Goal: Task Accomplishment & Management: Manage account settings

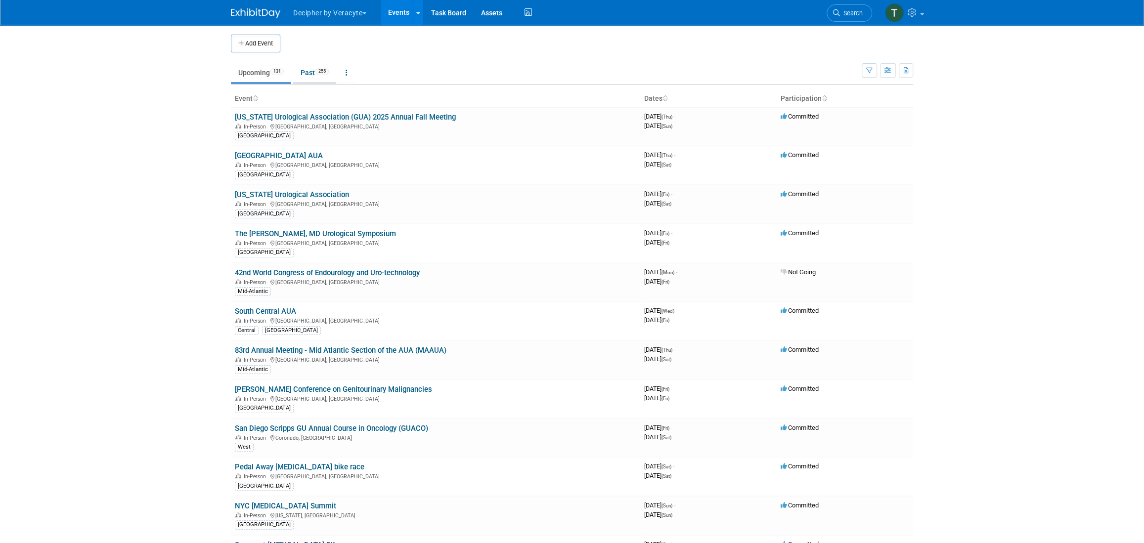
click at [328, 65] on link "Past 255" at bounding box center [314, 72] width 43 height 19
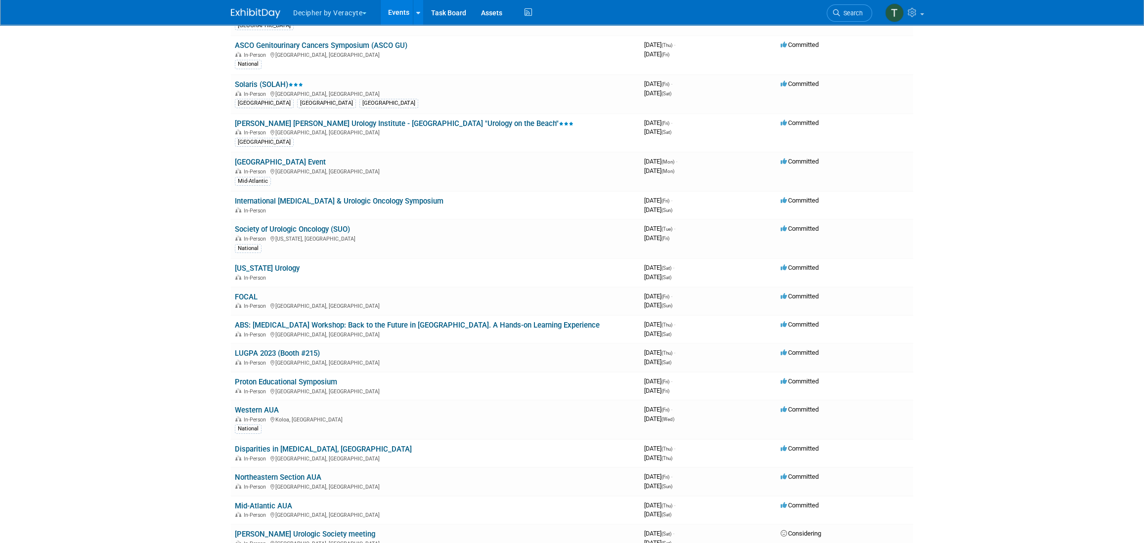
scroll to position [6474, 0]
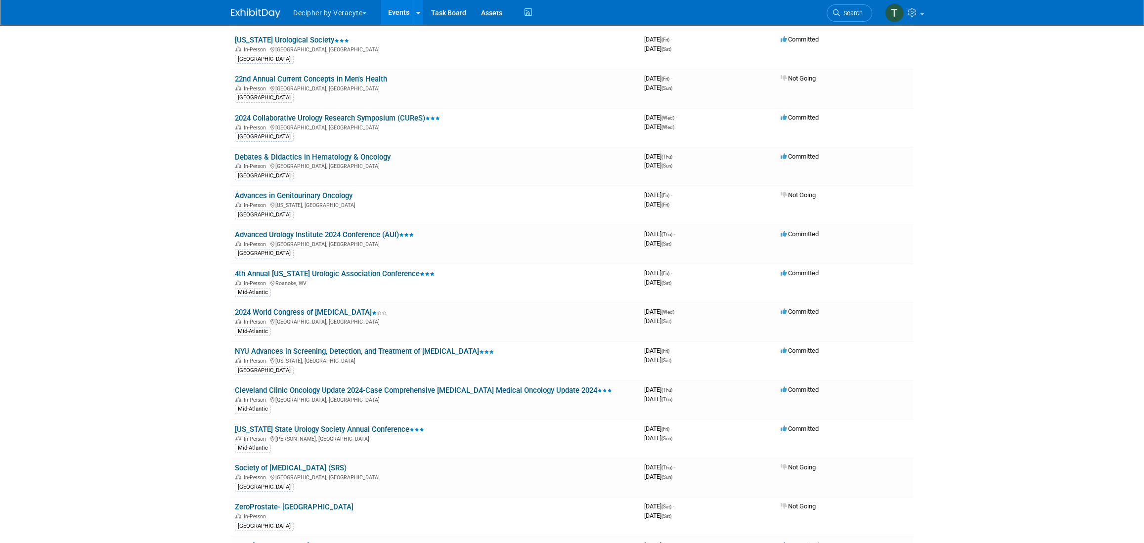
click at [395, 15] on link "Events" at bounding box center [399, 12] width 36 height 25
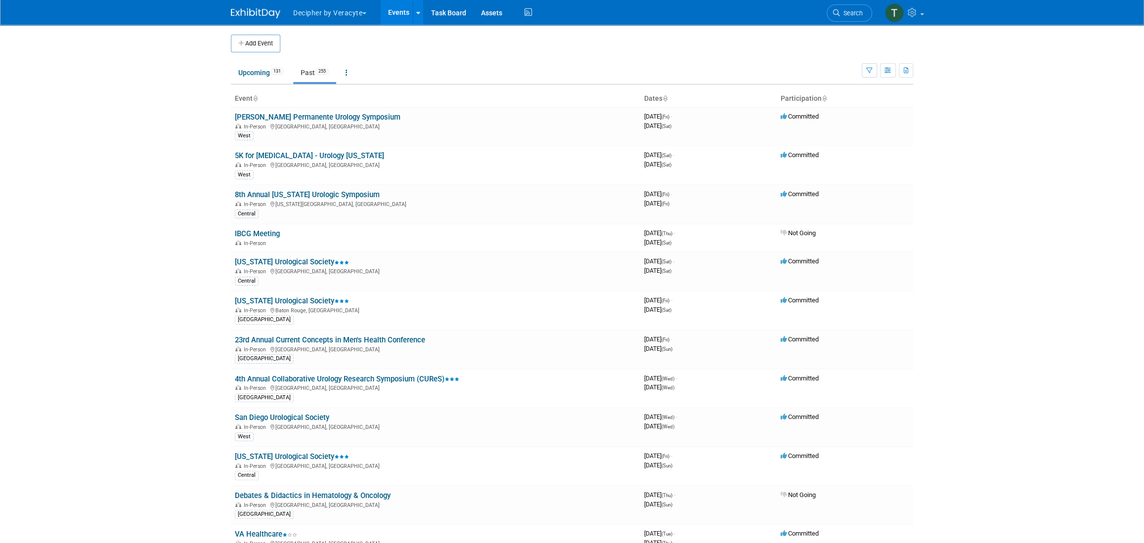
click at [315, 70] on link "Past 255" at bounding box center [314, 72] width 43 height 19
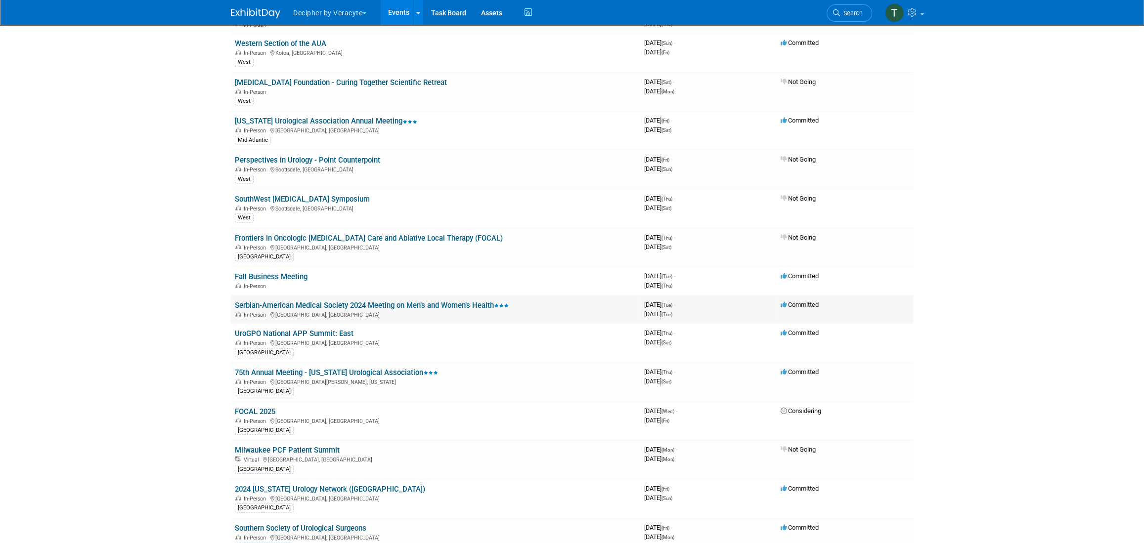
click at [348, 310] on div "In-Person Oak Brook, IL" at bounding box center [435, 314] width 401 height 8
click at [349, 301] on link "Serbian-American Medical Society 2024 Meeting on Men’s and Women’s Health" at bounding box center [372, 305] width 274 height 9
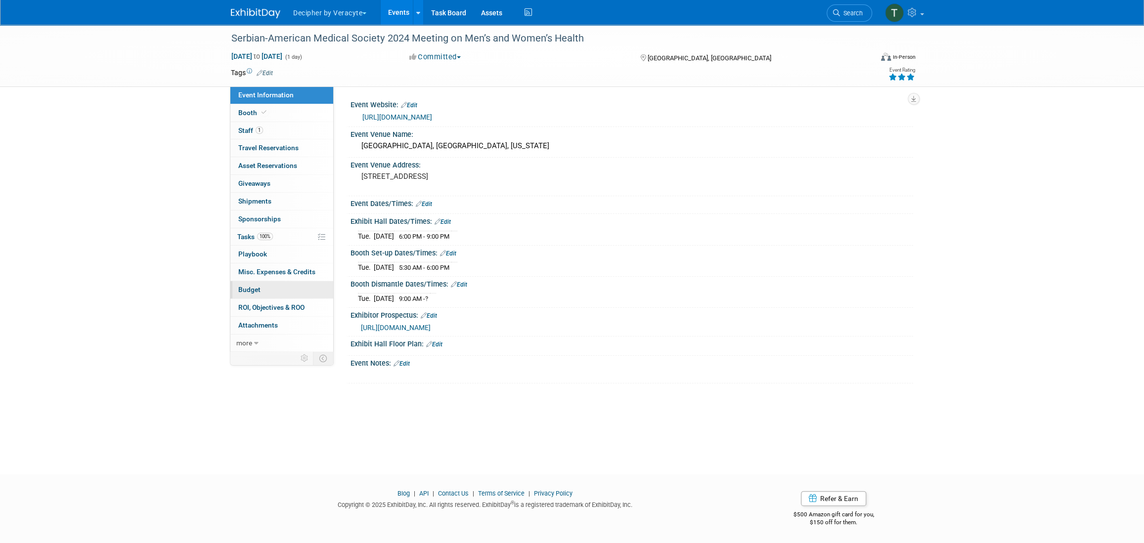
click at [260, 290] on link "Budget" at bounding box center [281, 289] width 103 height 17
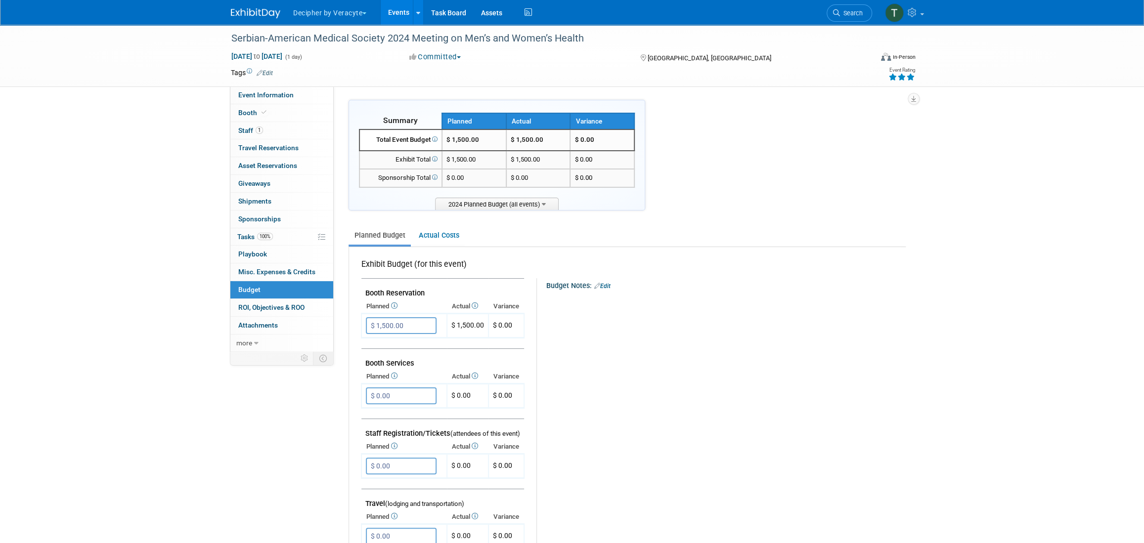
click at [396, 11] on link "Events" at bounding box center [399, 12] width 36 height 25
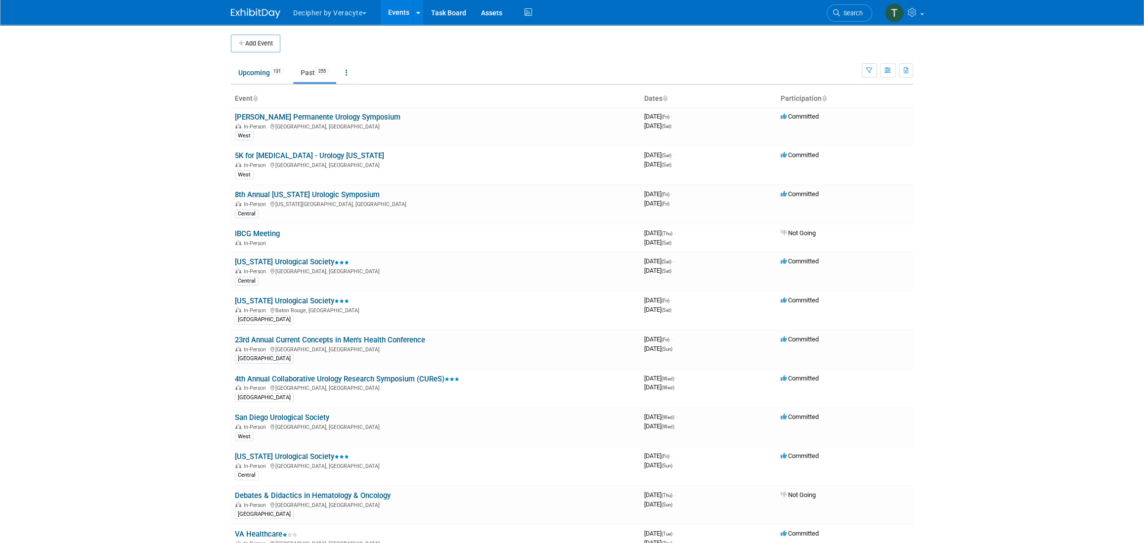
scroll to position [4501, 0]
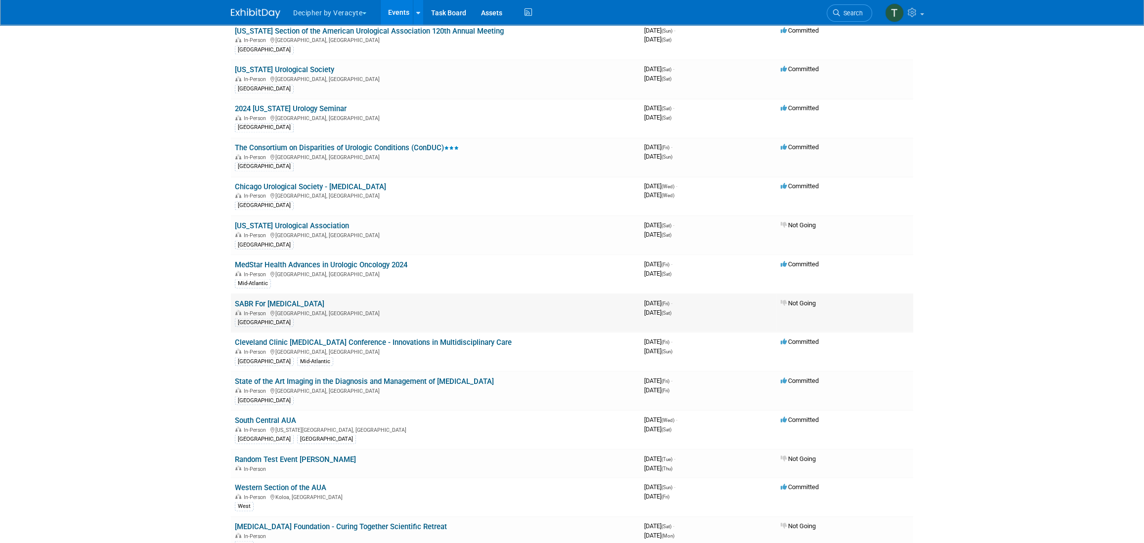
click at [315, 299] on link "SABR For [MEDICAL_DATA]" at bounding box center [279, 303] width 89 height 9
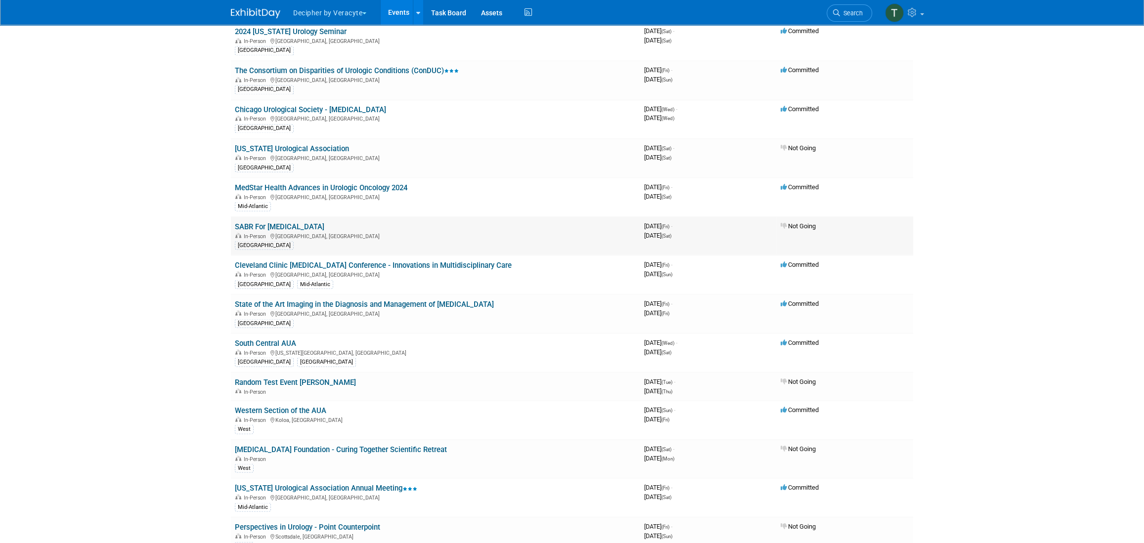
scroll to position [1969, 0]
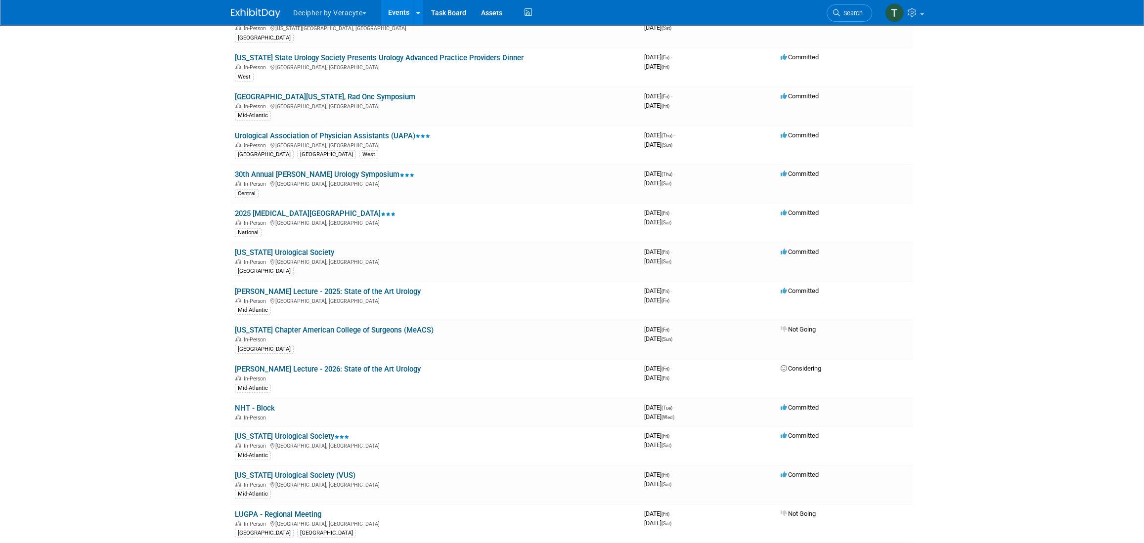
click at [386, 13] on link "Events" at bounding box center [399, 12] width 36 height 25
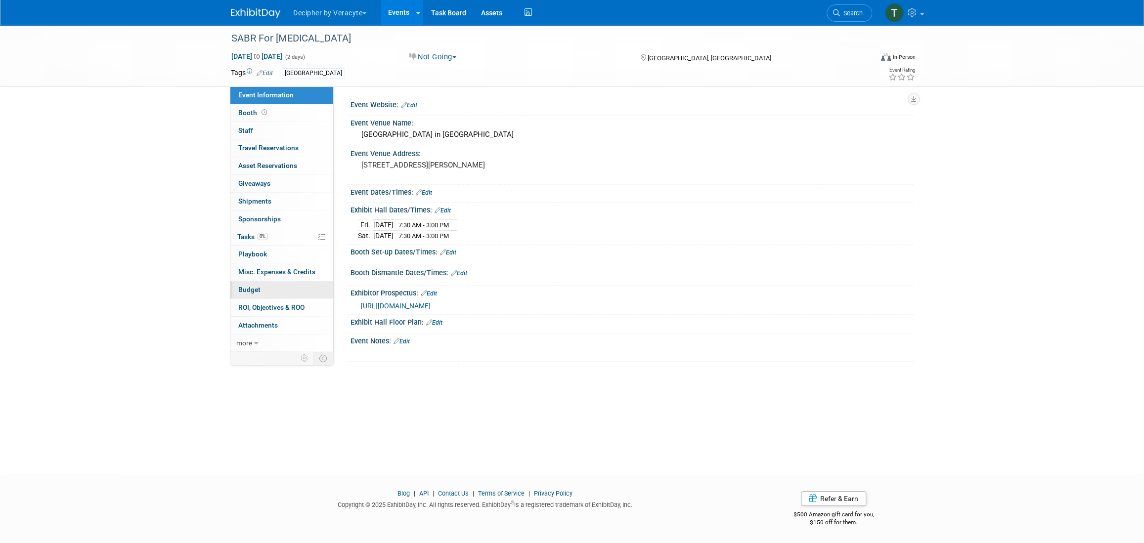
click at [304, 288] on link "Budget" at bounding box center [281, 289] width 103 height 17
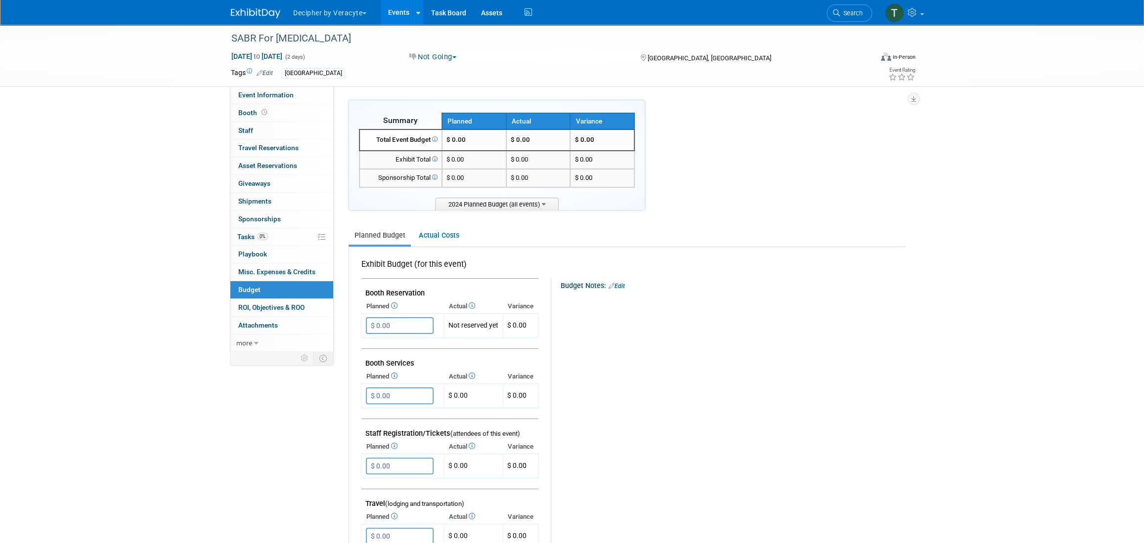
click at [281, 86] on div "SABR For [MEDICAL_DATA] [DATE] to [DATE] (2 days) [DATE] to [DATE] Not Going Co…" at bounding box center [571, 56] width 697 height 62
click at [282, 89] on link "Event Information" at bounding box center [281, 95] width 103 height 17
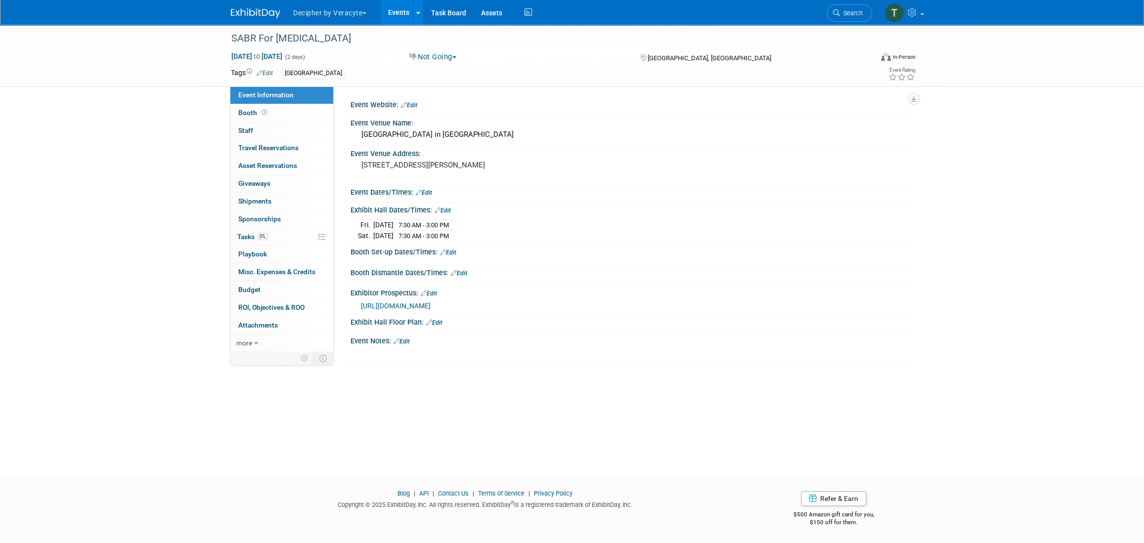
click at [459, 308] on div "https://veracyte365.sharepoint.com/:b:/r/sites/DecipherMKTG/Shared%20Documents/…" at bounding box center [633, 305] width 545 height 11
click at [431, 303] on span "https://veracyte365.sharepoint.com/:b:/r/sites/DecipherMKTG/Shared%20Documents/…" at bounding box center [396, 306] width 70 height 8
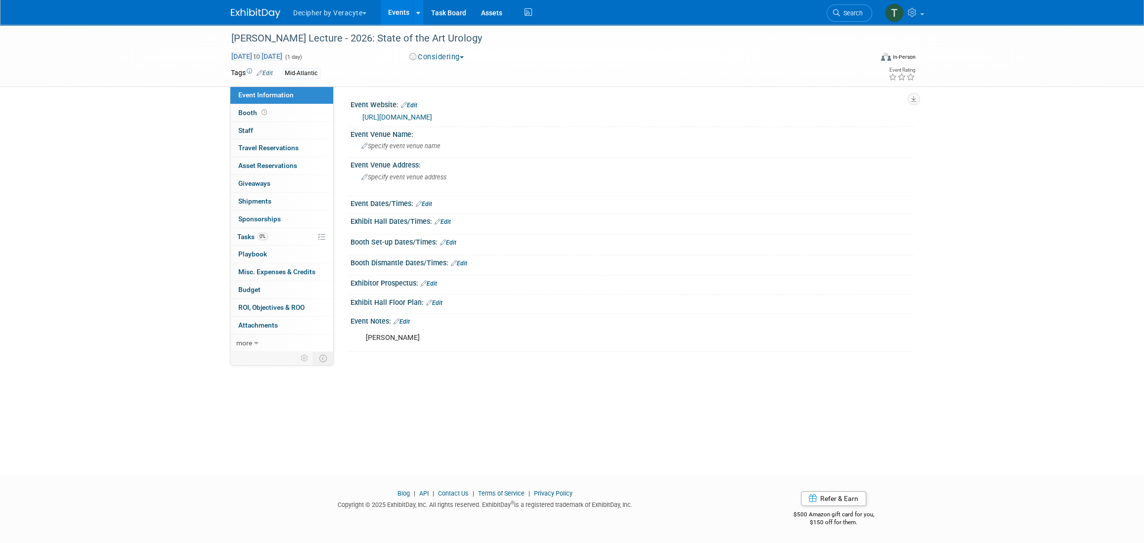
click at [283, 59] on span "Mar 21, 2025 to Mar 21, 2025" at bounding box center [257, 56] width 52 height 9
type input "Mar 21, 2025"
select select "2"
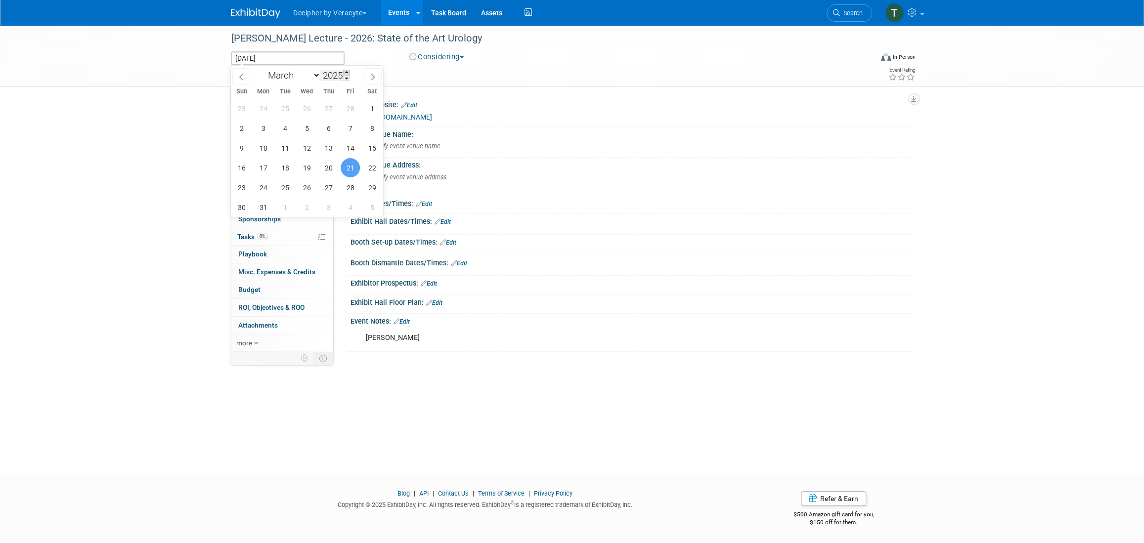
click at [348, 71] on span at bounding box center [346, 73] width 7 height 6
type input "2026"
click at [366, 149] on span "21" at bounding box center [371, 147] width 19 height 19
type input "Mar 21, 2026"
click at [366, 149] on span "21" at bounding box center [371, 147] width 19 height 19
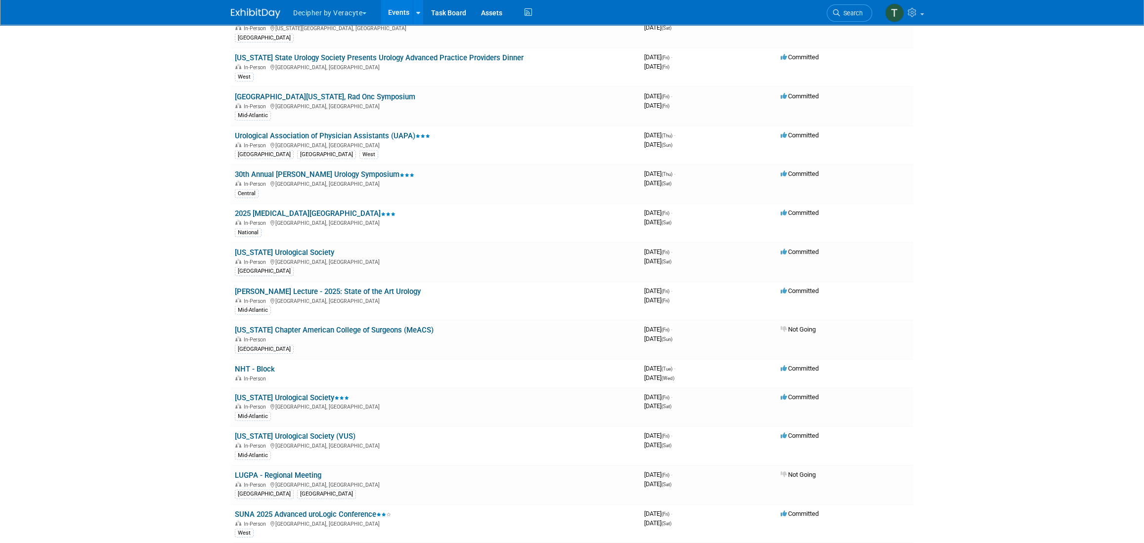
scroll to position [4540, 0]
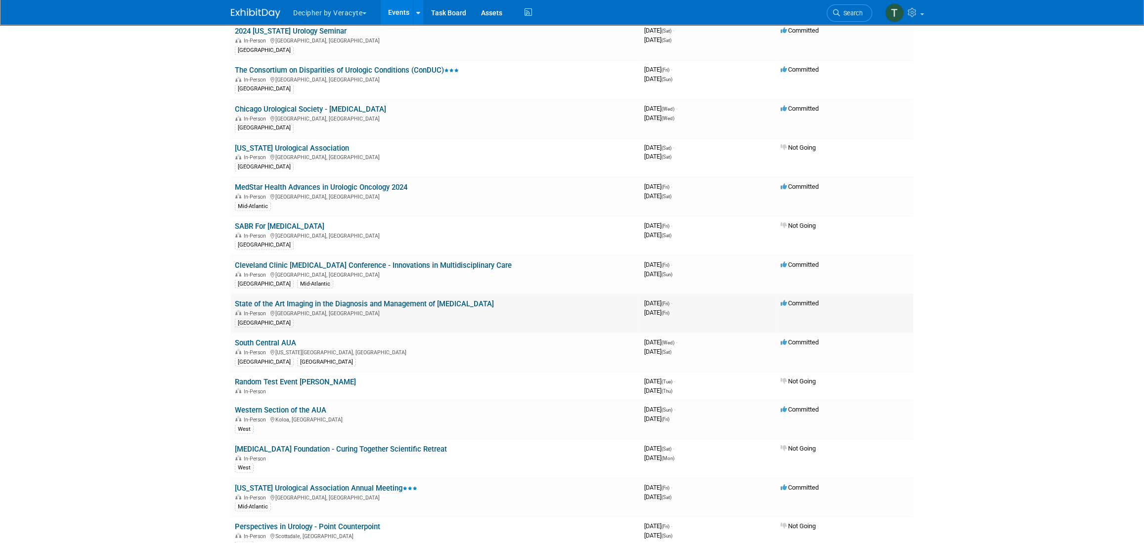
click at [435, 299] on link "State of the Art Imaging in the Diagnosis and Management of [MEDICAL_DATA]" at bounding box center [364, 303] width 259 height 9
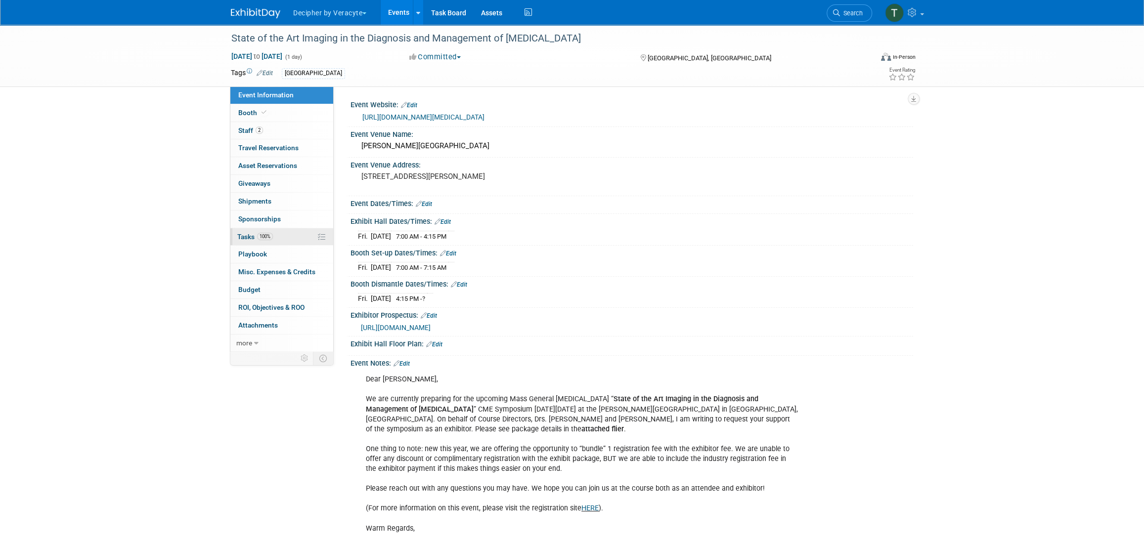
click at [282, 237] on link "100% Tasks 100%" at bounding box center [281, 236] width 103 height 17
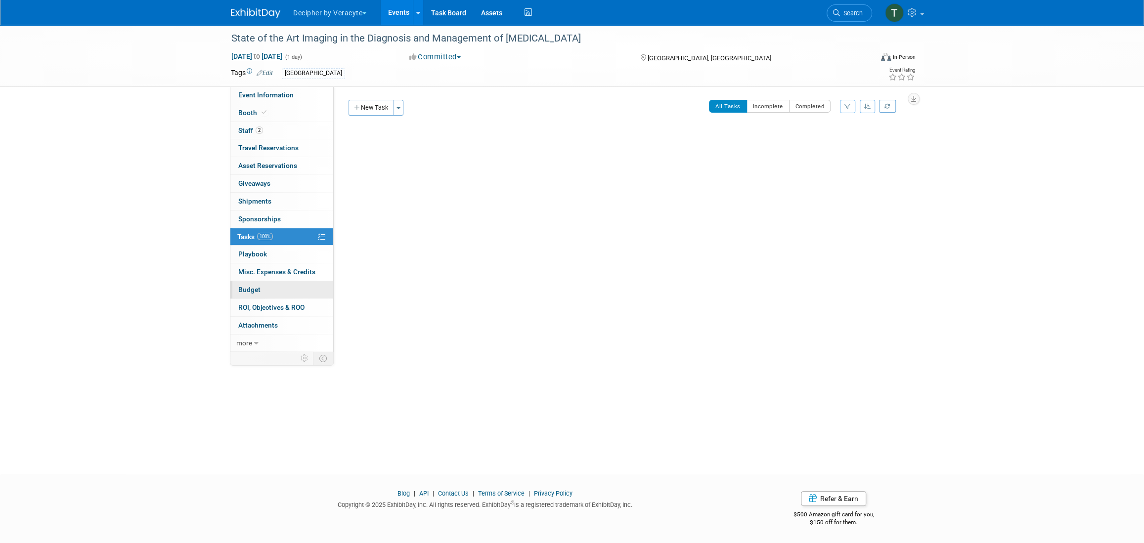
click at [282, 292] on link "Budget" at bounding box center [281, 289] width 103 height 17
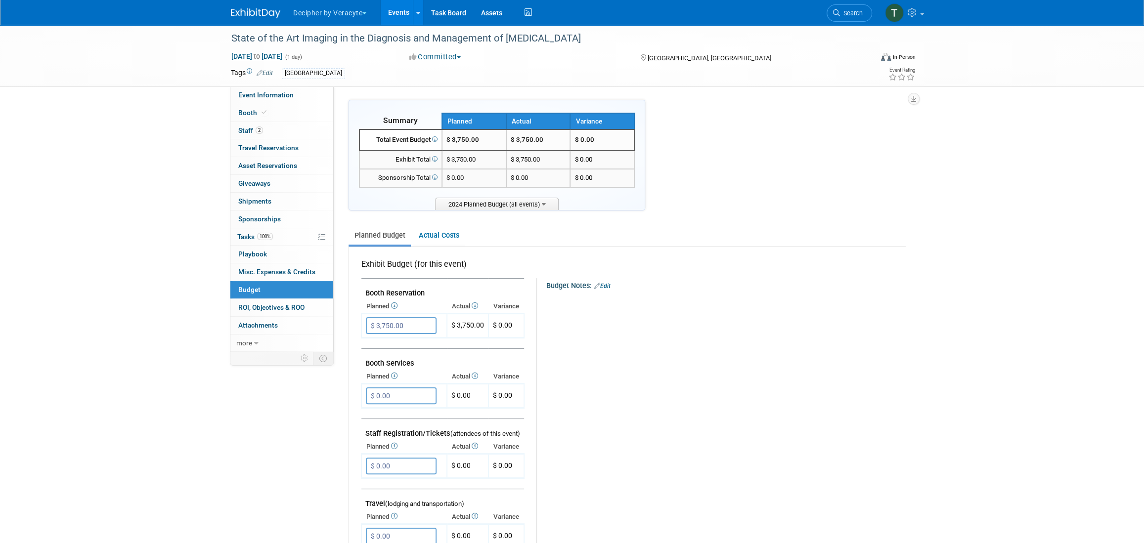
click at [400, 12] on link "Events" at bounding box center [399, 12] width 36 height 25
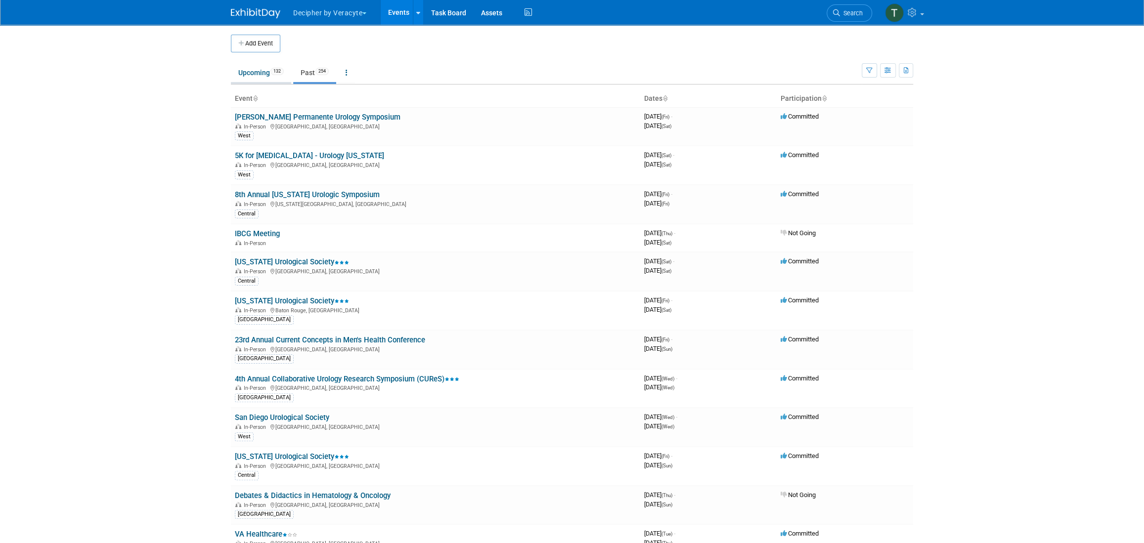
click at [269, 77] on link "Upcoming 132" at bounding box center [261, 72] width 60 height 19
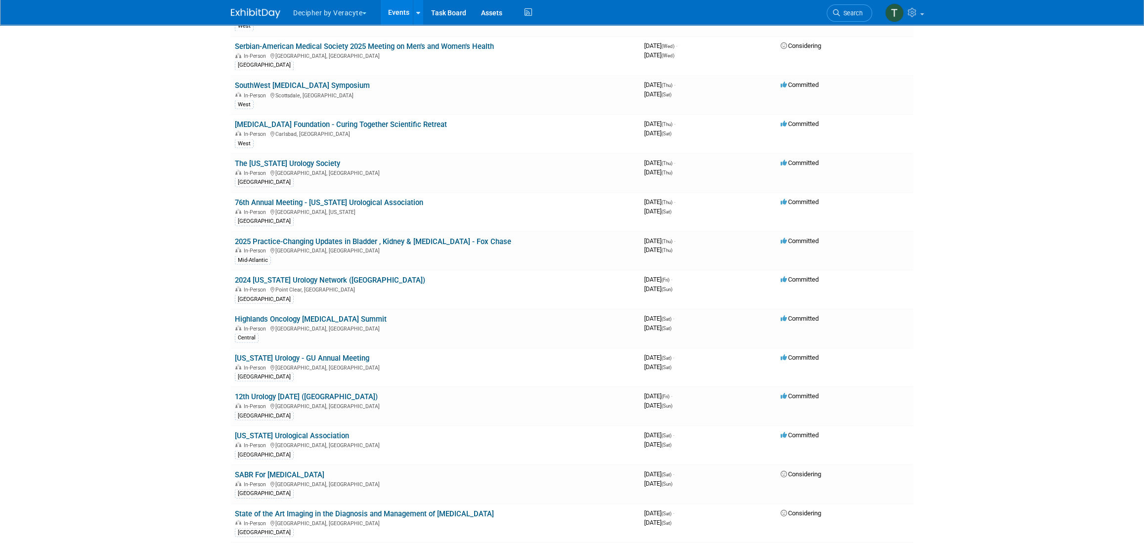
scroll to position [2321, 0]
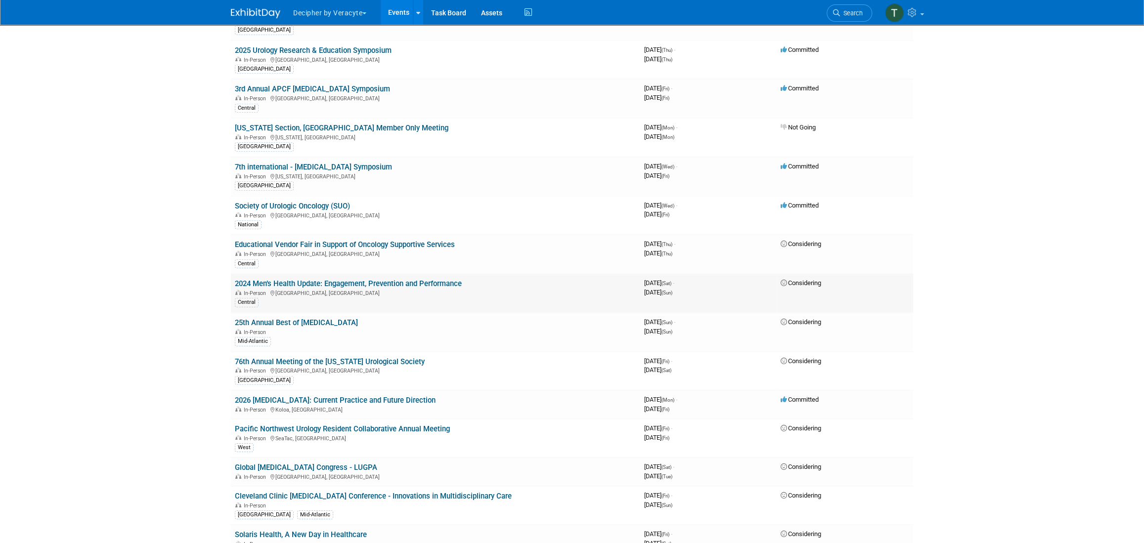
click at [361, 279] on link "2024 Men’s Health Update: Engagement, Prevention and Performance" at bounding box center [348, 283] width 227 height 9
click at [328, 318] on link "25th Annual Best of [MEDICAL_DATA]" at bounding box center [296, 322] width 123 height 9
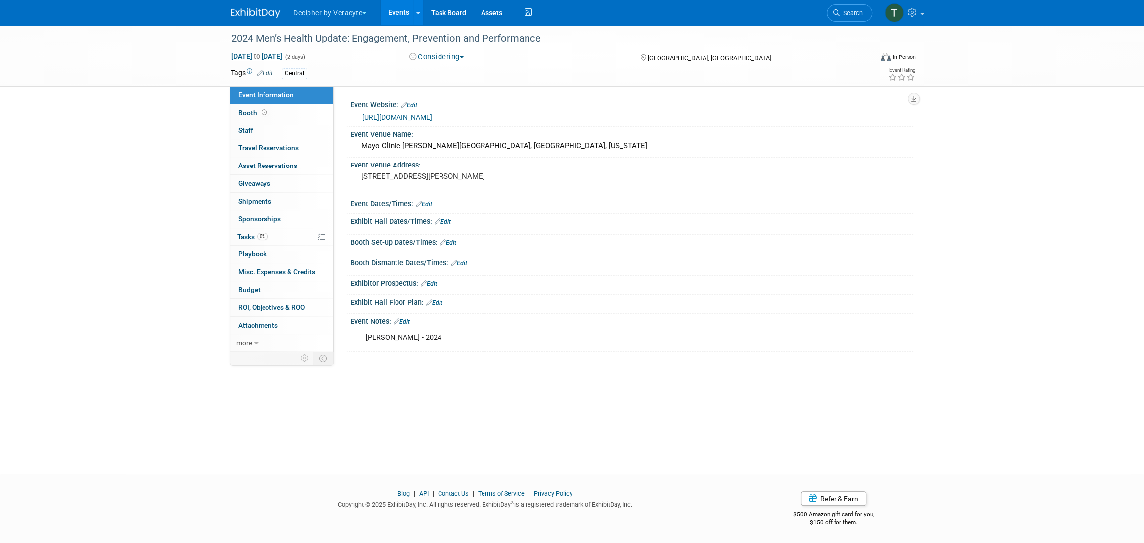
click at [432, 120] on link "https://ce.mayo.edu/internal-medicine/content/2024-men%E2%80%99s-health-update-…" at bounding box center [397, 117] width 70 height 8
click at [380, 33] on div "2024 Men’s Health Update: Engagement, Prevention and Performance" at bounding box center [542, 39] width 629 height 18
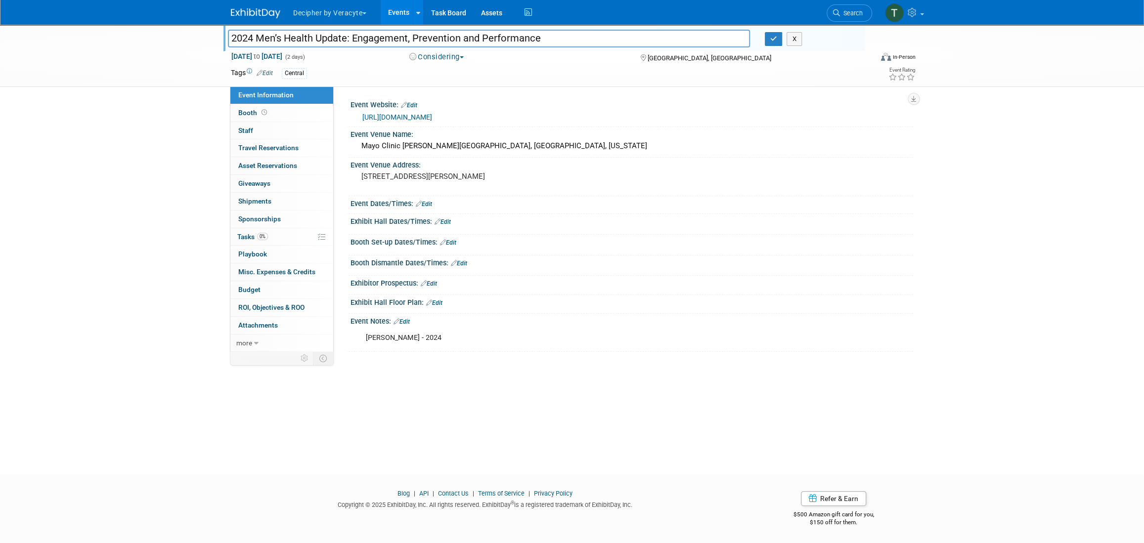
click at [380, 33] on input "2024 Men’s Health Update: Engagement, Prevention and Performance" at bounding box center [489, 38] width 522 height 17
click at [294, 244] on link "0% Tasks 0%" at bounding box center [281, 236] width 103 height 17
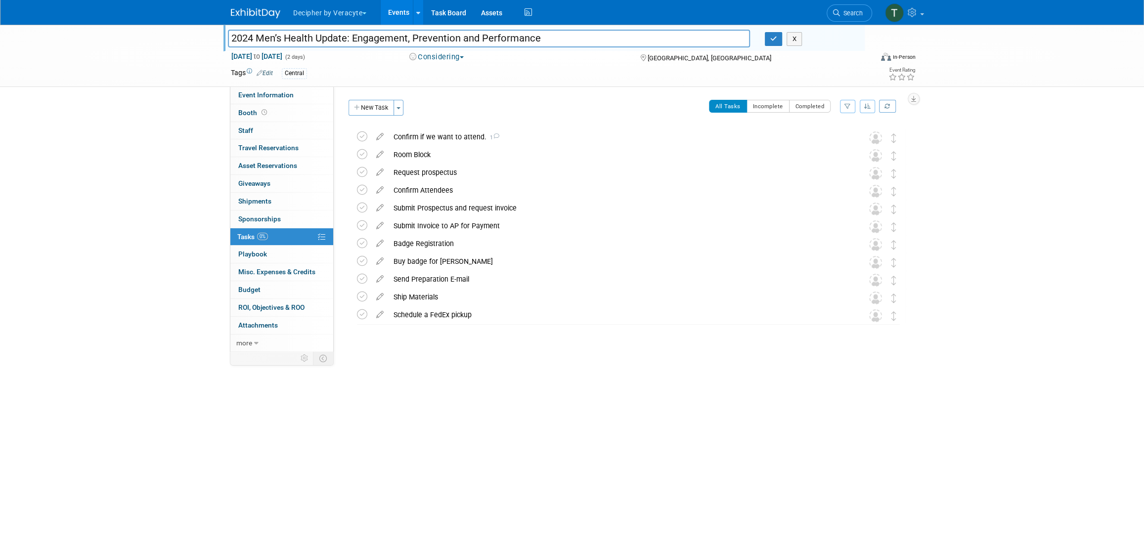
click at [430, 121] on td "All Tasks Incomplete Completed Filter by Assignee -- Select Assignee -- All una…" at bounding box center [657, 111] width 497 height 23
click at [430, 140] on div "Confirm if we want to attend. 1" at bounding box center [619, 137] width 461 height 17
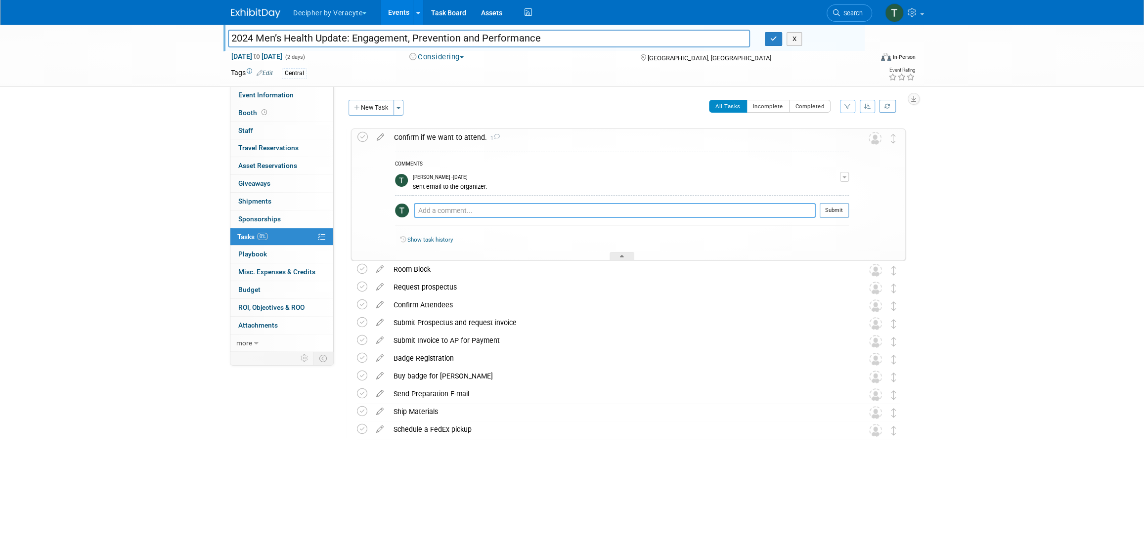
click at [481, 207] on textarea at bounding box center [615, 210] width 402 height 15
type textarea "sent email to the organizer."
click at [824, 212] on button "Submit" at bounding box center [834, 210] width 29 height 15
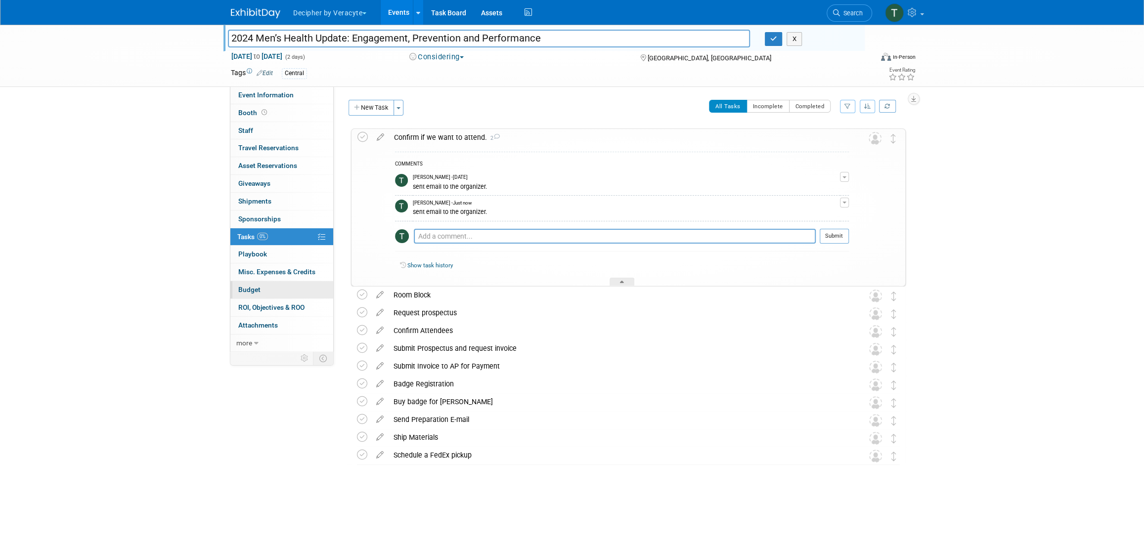
click at [278, 293] on link "Budget" at bounding box center [281, 289] width 103 height 17
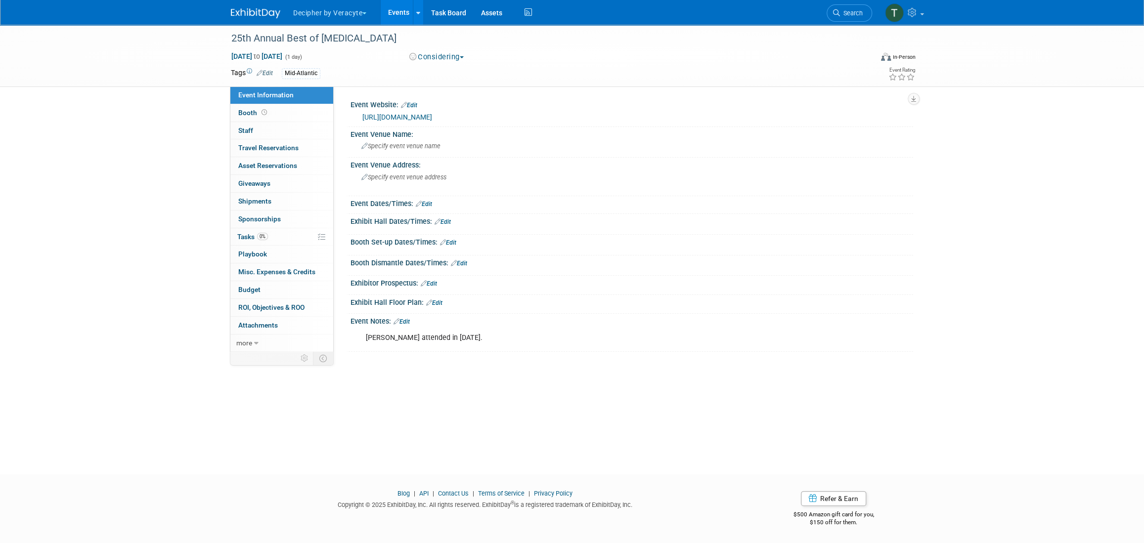
click at [432, 116] on link "[URL][DOMAIN_NAME]" at bounding box center [397, 117] width 70 height 8
click at [247, 293] on span "Budget" at bounding box center [249, 290] width 22 height 8
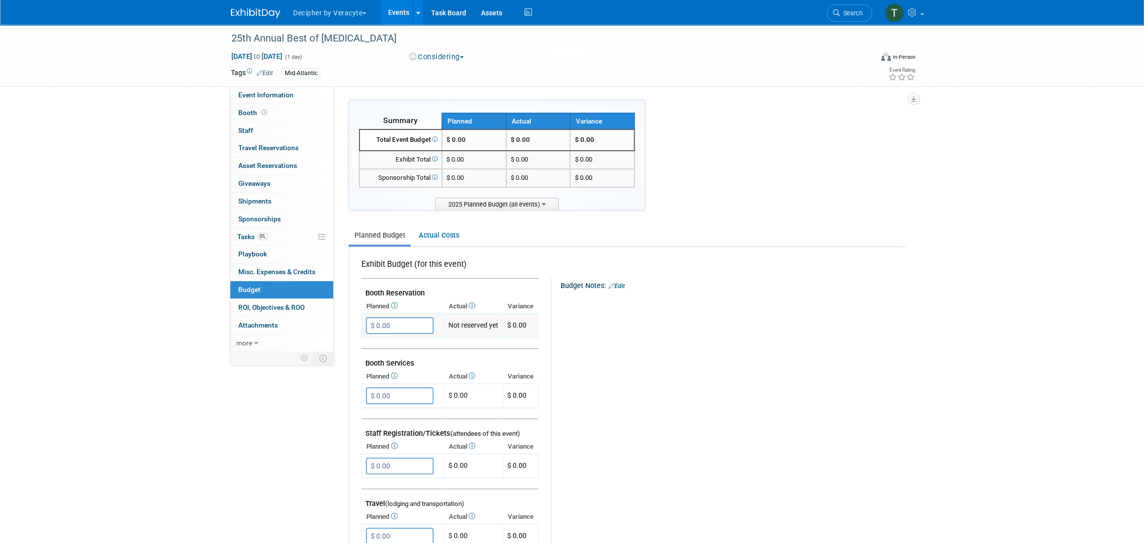
click at [404, 321] on input "$ 0.00" at bounding box center [400, 325] width 68 height 17
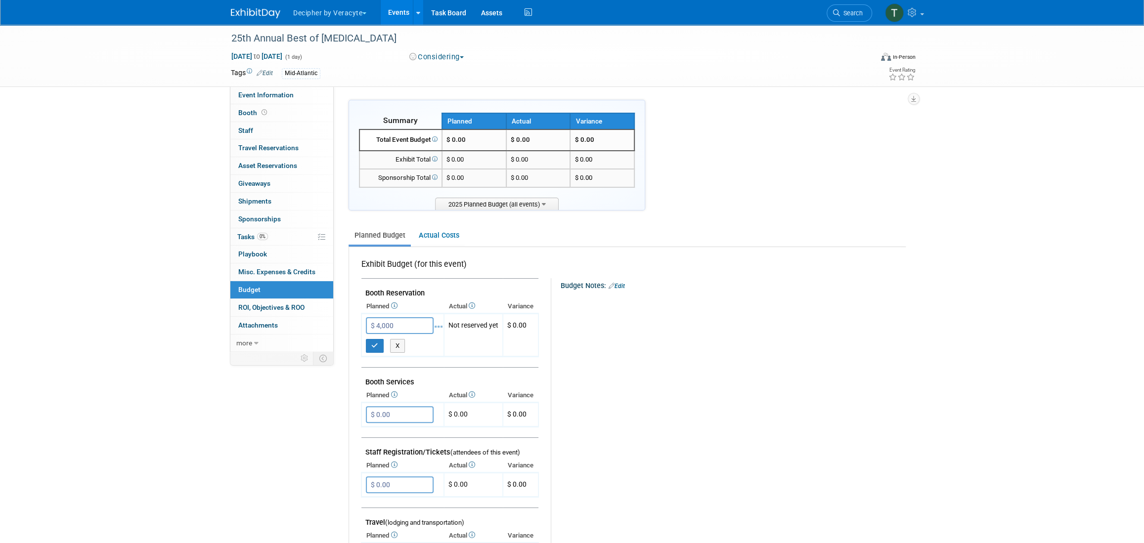
type input "$ 4,000.00"
